Goal: Information Seeking & Learning: Check status

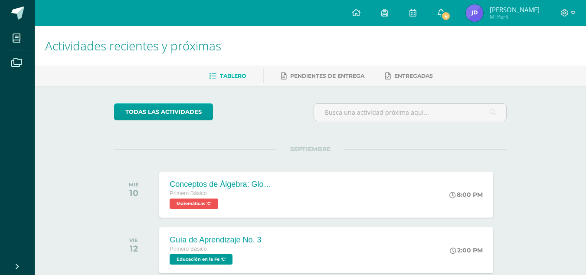
click at [455, 24] on link "4" at bounding box center [442, 13] width 28 height 26
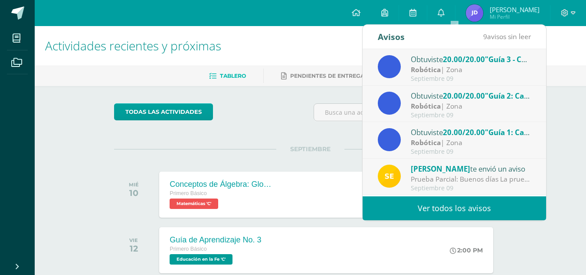
scroll to position [128, 0]
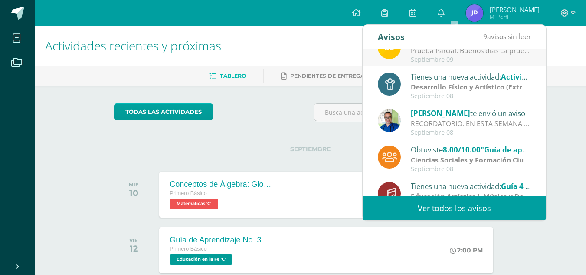
click at [458, 217] on link "Ver todos los avisos" at bounding box center [455, 208] width 184 height 24
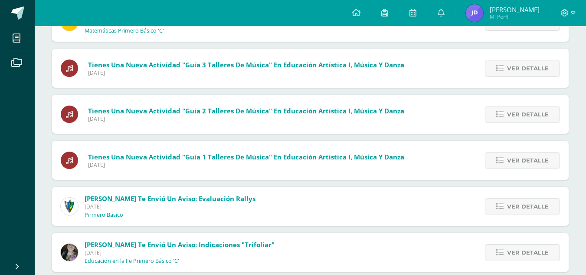
scroll to position [283, 0]
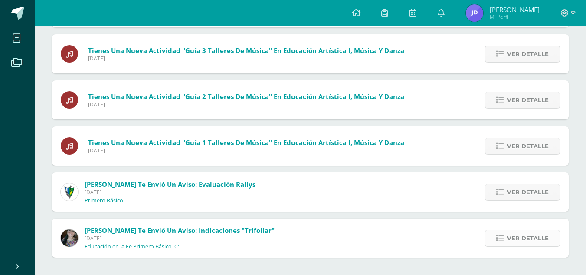
click at [527, 242] on span "Ver detalle" at bounding box center [528, 238] width 42 height 16
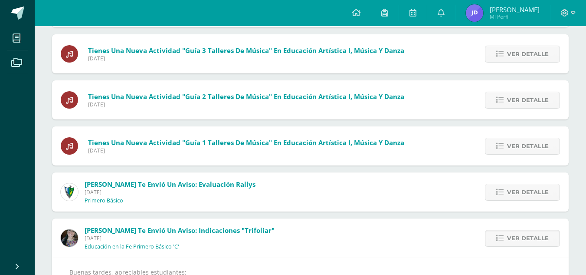
scroll to position [504, 0]
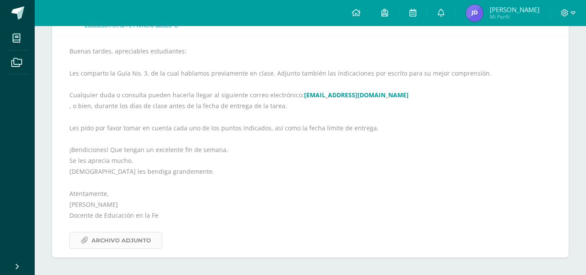
click at [125, 239] on span "Archivo Adjunto" at bounding box center [121, 240] width 59 height 16
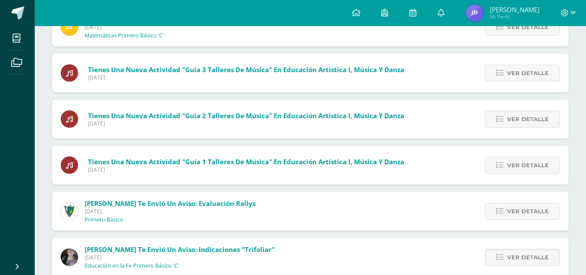
click at [509, 269] on div "Ver detalle" at bounding box center [520, 256] width 97 height 39
click at [527, 208] on span "Ver detalle" at bounding box center [528, 211] width 42 height 16
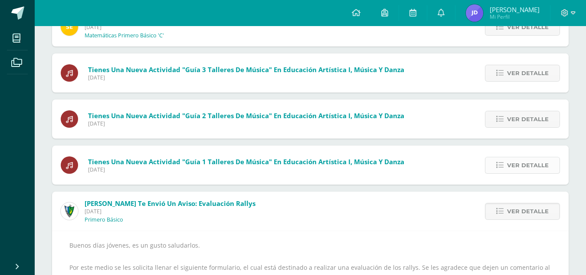
click at [528, 166] on span "Ver detalle" at bounding box center [528, 165] width 42 height 16
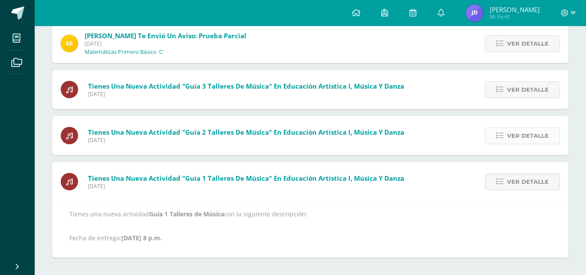
click at [530, 129] on span "Ver detalle" at bounding box center [528, 136] width 42 height 16
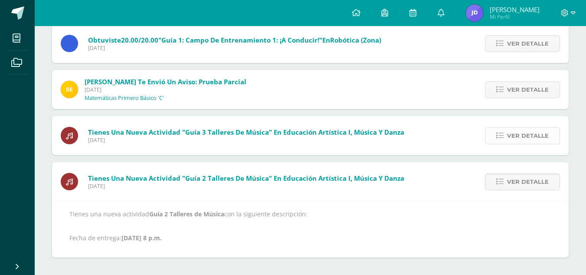
click at [529, 129] on span "Ver detalle" at bounding box center [528, 136] width 42 height 16
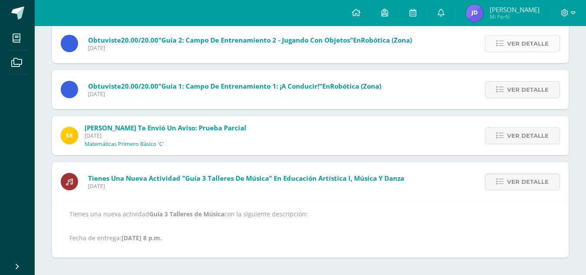
click at [531, 42] on span "Ver detalle" at bounding box center [528, 44] width 42 height 16
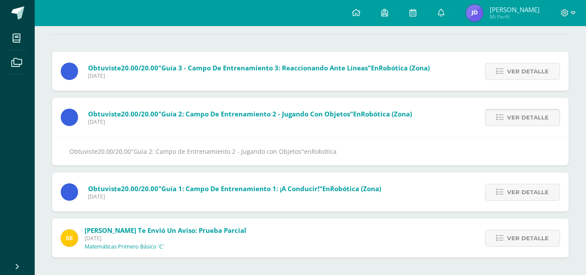
scroll to position [82, 0]
click at [523, 74] on span "Ver detalle" at bounding box center [528, 71] width 42 height 16
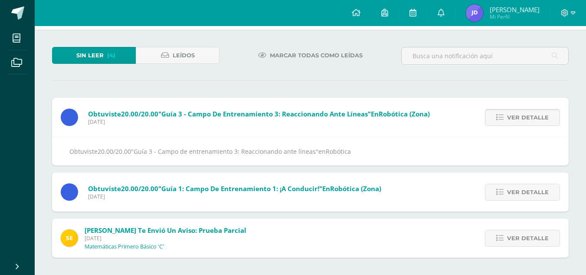
scroll to position [36, 0]
click at [514, 196] on span "Ver detalle" at bounding box center [528, 192] width 42 height 16
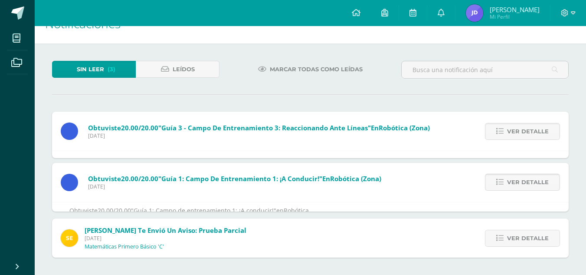
scroll to position [0, 0]
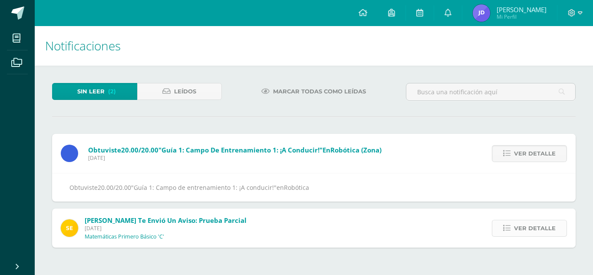
click at [524, 229] on span "Ver detalle" at bounding box center [535, 228] width 42 height 16
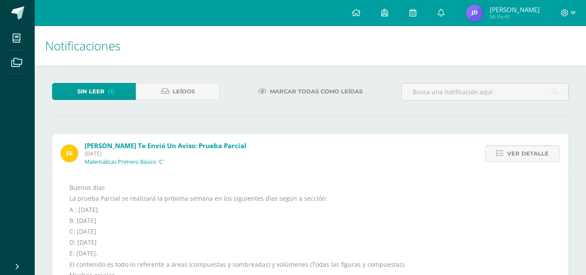
click at [436, 234] on div "Buenos días La prueba Parcial se realizará la próxima semana en los siguientes …" at bounding box center [310, 236] width 482 height 109
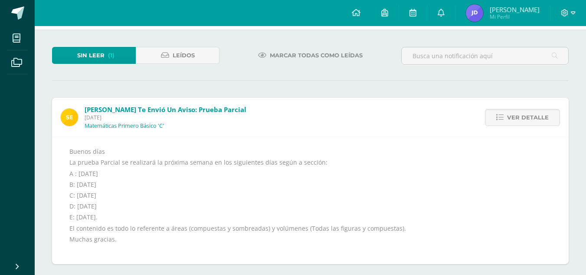
scroll to position [43, 0]
